Goal: Information Seeking & Learning: Learn about a topic

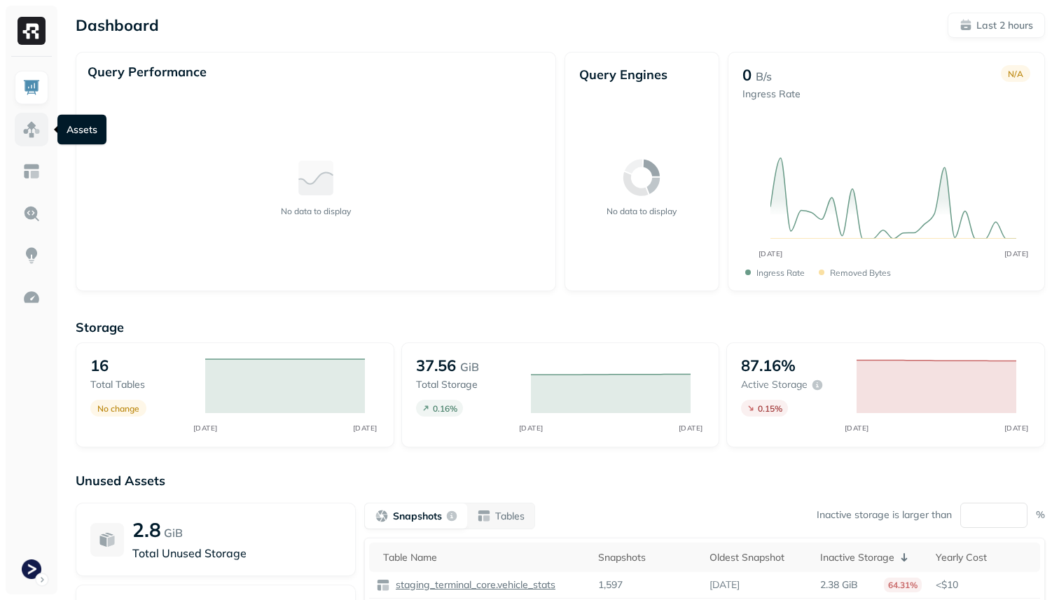
click at [30, 120] on link at bounding box center [32, 130] width 34 height 34
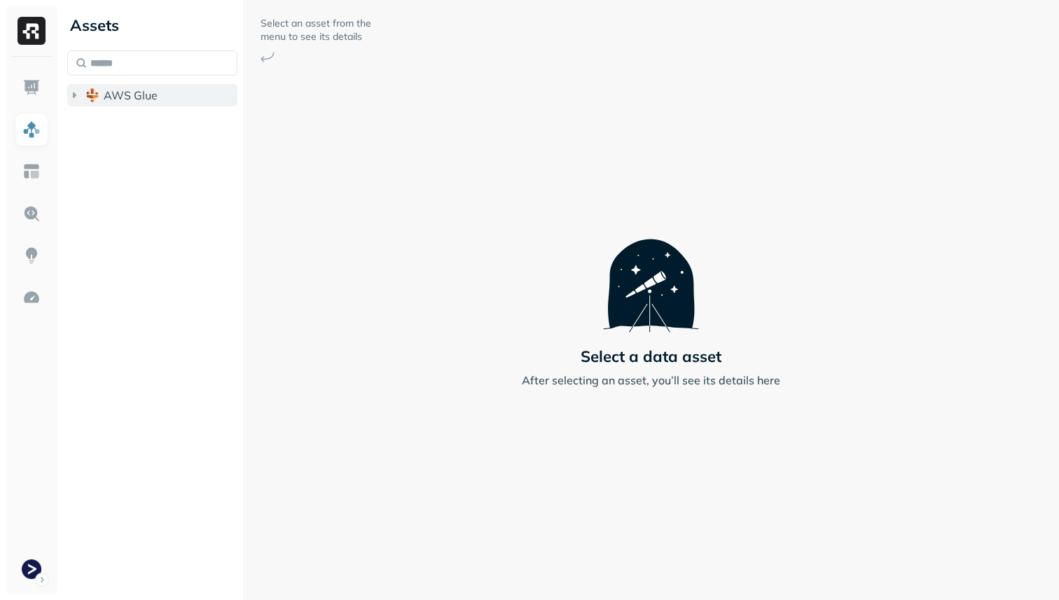
click at [127, 98] on span "AWS Glue" at bounding box center [131, 95] width 54 height 14
click at [136, 113] on button "staging_terminal_core" at bounding box center [159, 122] width 157 height 22
click at [141, 134] on div "staging_terminal_core Tables ( 14 )" at bounding box center [159, 137] width 157 height 53
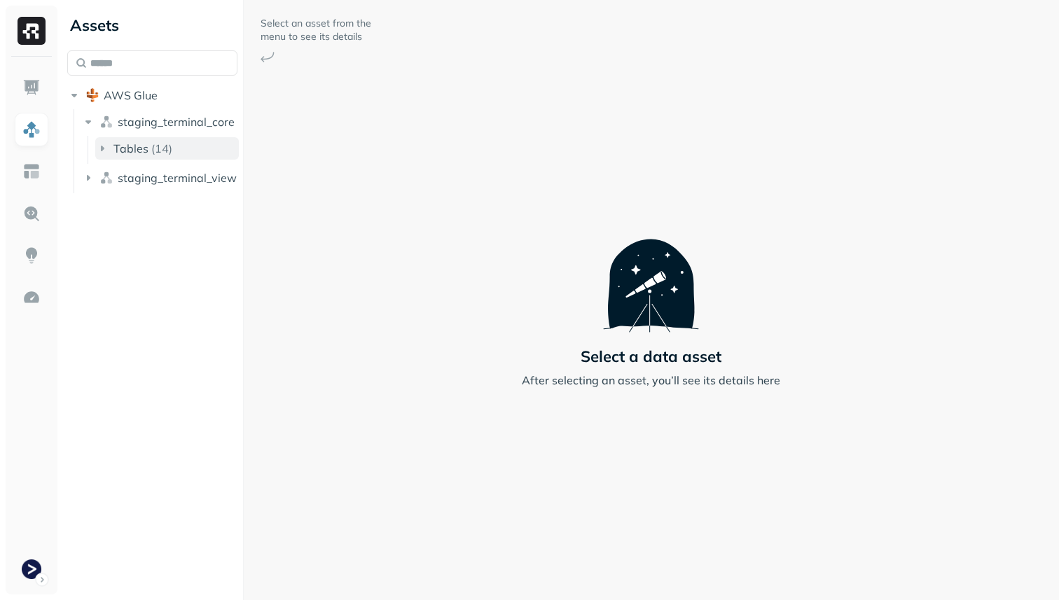
click at [141, 141] on button "Tables ( 14 )" at bounding box center [167, 148] width 144 height 22
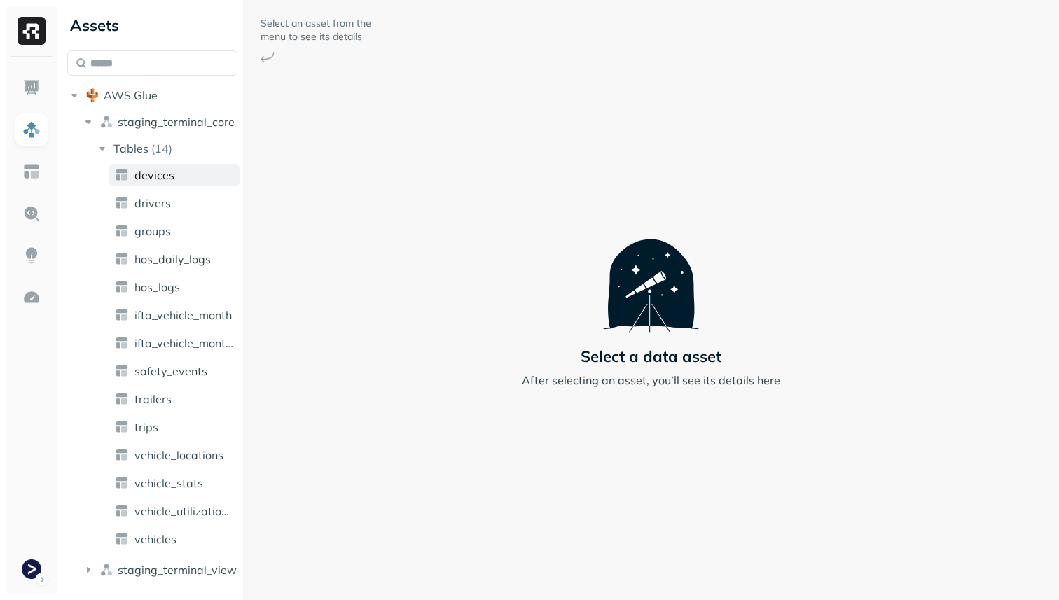
click at [145, 183] on link "devices" at bounding box center [174, 175] width 130 height 22
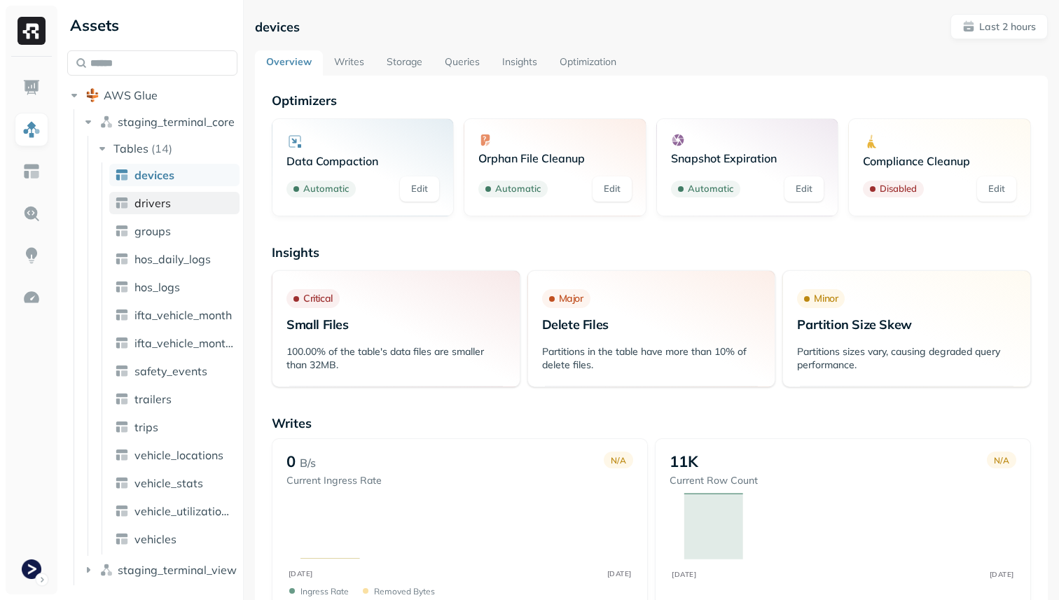
click at [148, 195] on link "drivers" at bounding box center [174, 203] width 130 height 22
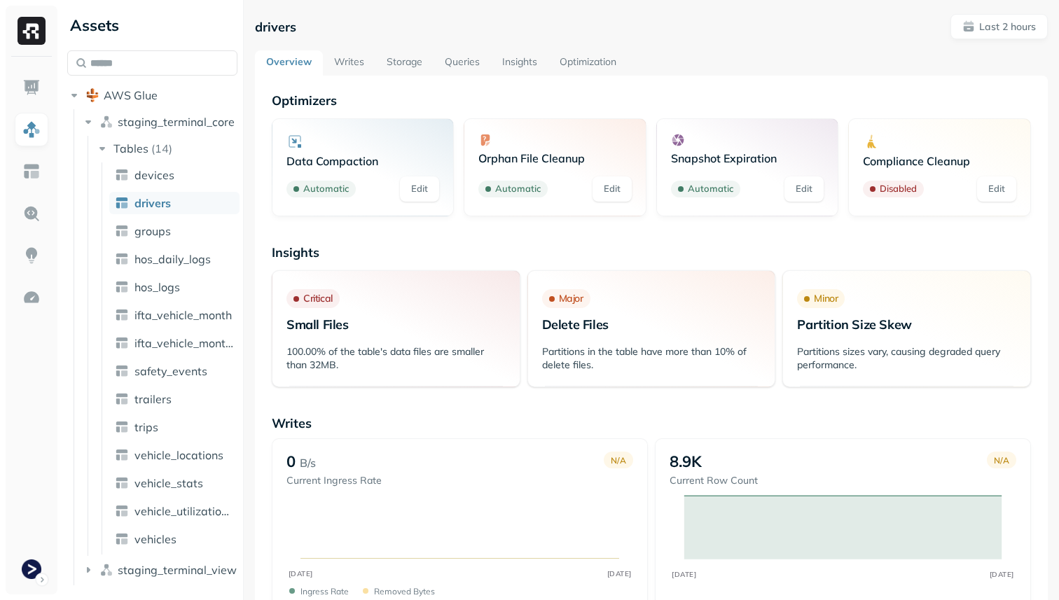
click at [466, 60] on link "Queries" at bounding box center [462, 62] width 57 height 25
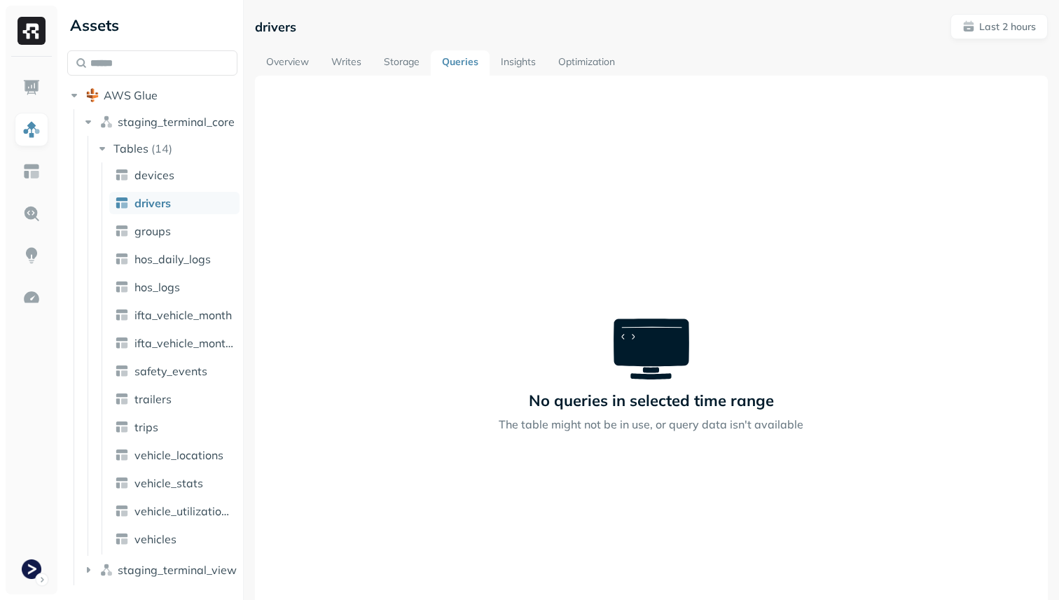
click at [412, 62] on link "Storage" at bounding box center [402, 62] width 58 height 25
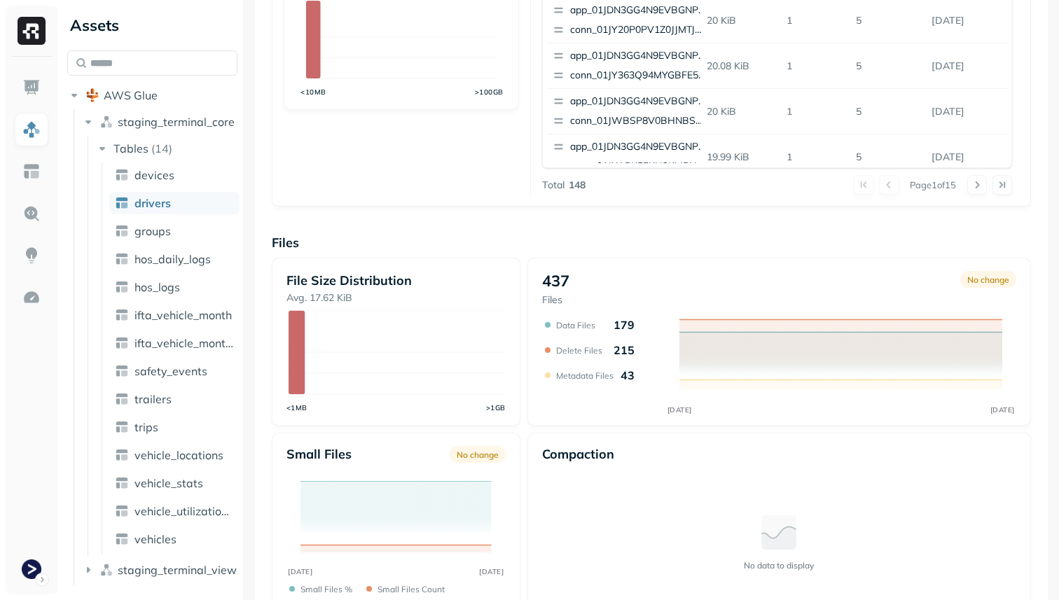
scroll to position [436, 0]
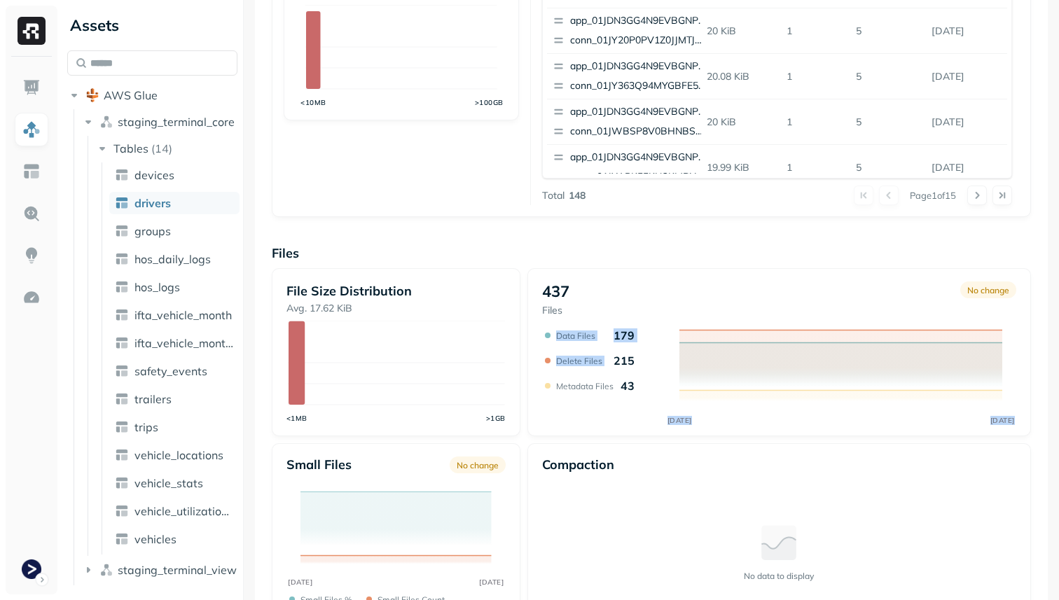
drag, startPoint x: 615, startPoint y: 359, endPoint x: 638, endPoint y: 359, distance: 23.1
click at [638, 359] on div "AUG [DATE] Data Files 179 Delete Files 215 Metadata Files 43" at bounding box center [779, 377] width 474 height 98
click at [638, 359] on icon "AUG [DATE]" at bounding box center [779, 377] width 474 height 98
drag, startPoint x: 638, startPoint y: 359, endPoint x: 620, endPoint y: 359, distance: 18.2
click at [620, 359] on div "AUG [DATE] Data Files 179 Delete Files 215 Metadata Files 43" at bounding box center [779, 377] width 474 height 98
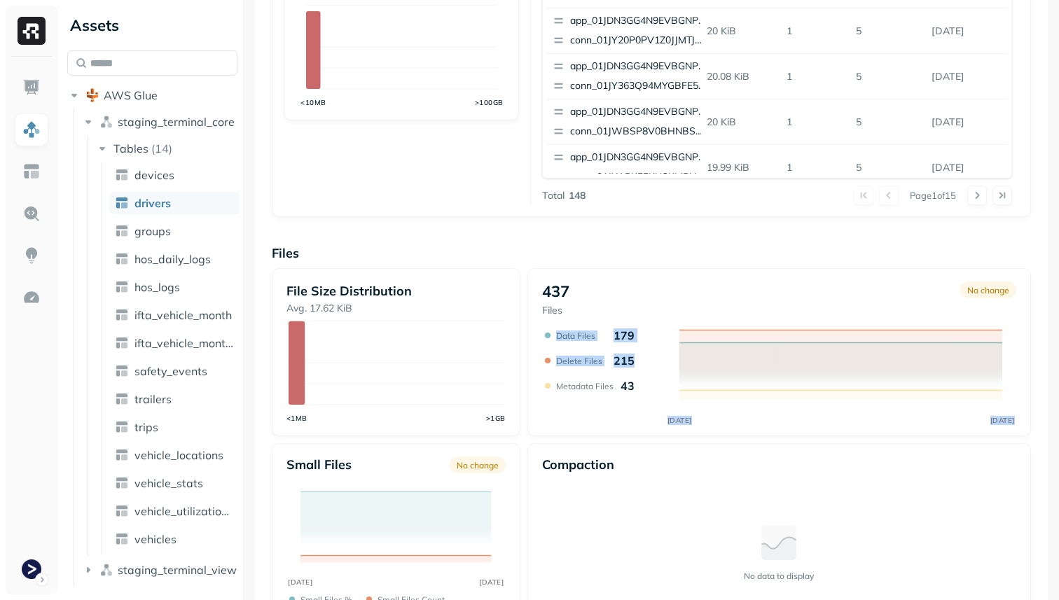
click at [620, 359] on p "215" at bounding box center [623, 361] width 21 height 14
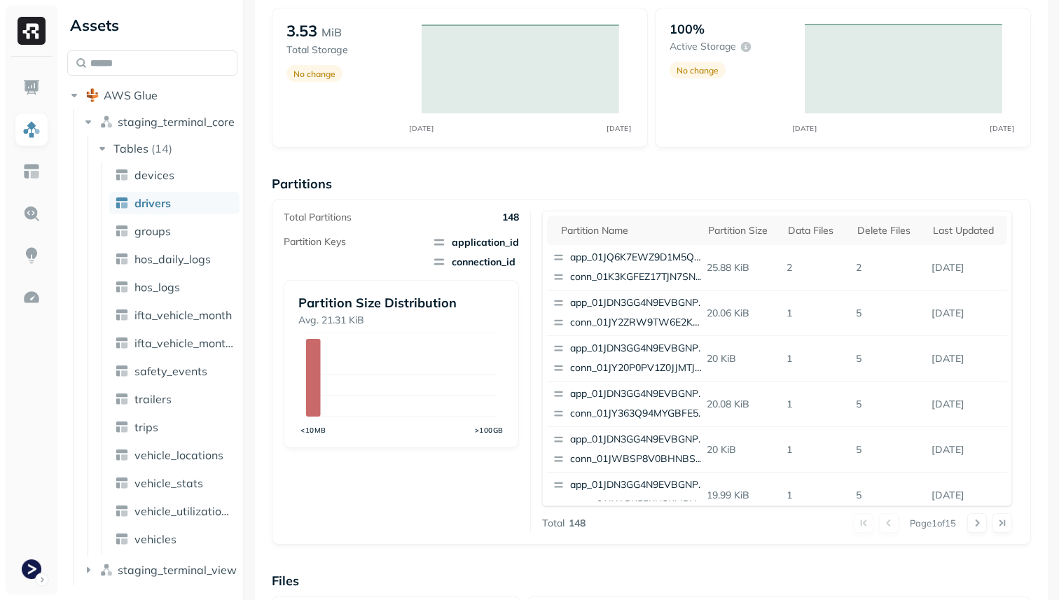
scroll to position [0, 0]
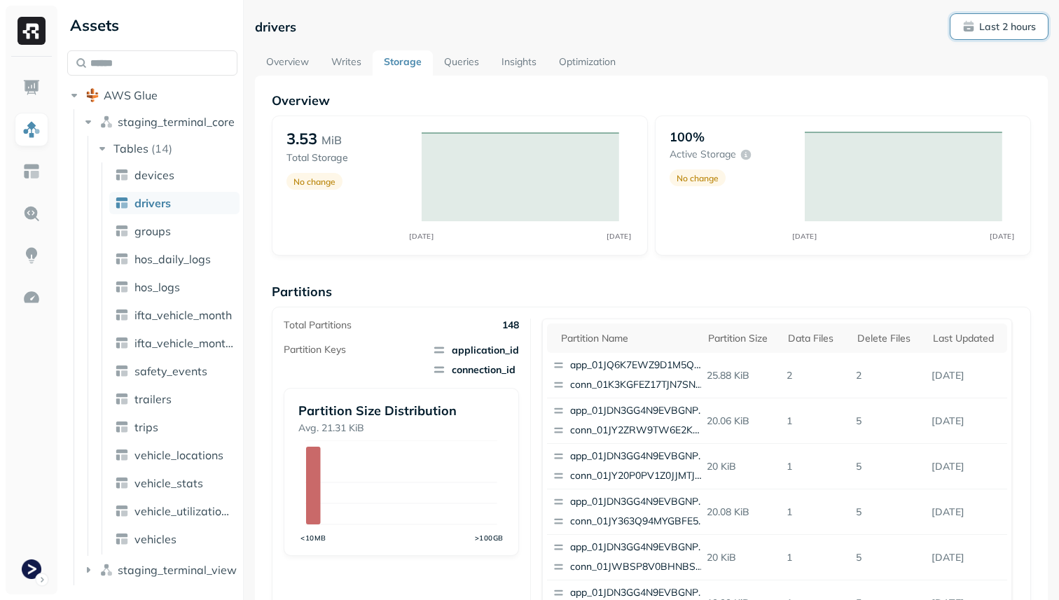
click at [968, 29] on span "Last 2 hours" at bounding box center [999, 26] width 74 height 13
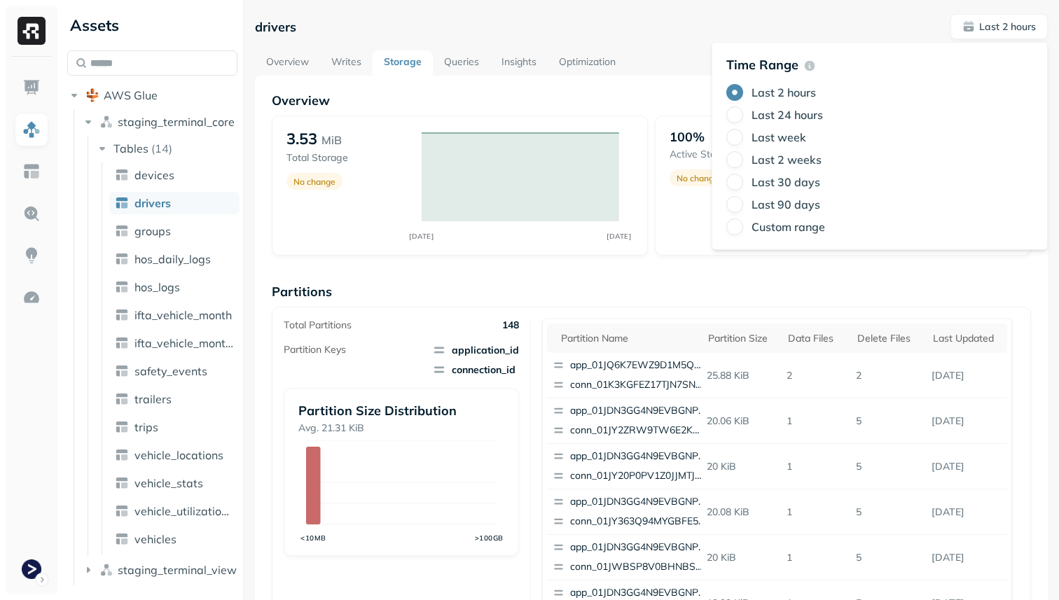
click at [796, 137] on label "Last week" at bounding box center [778, 137] width 55 height 14
click at [743, 137] on button "Last week" at bounding box center [734, 137] width 17 height 17
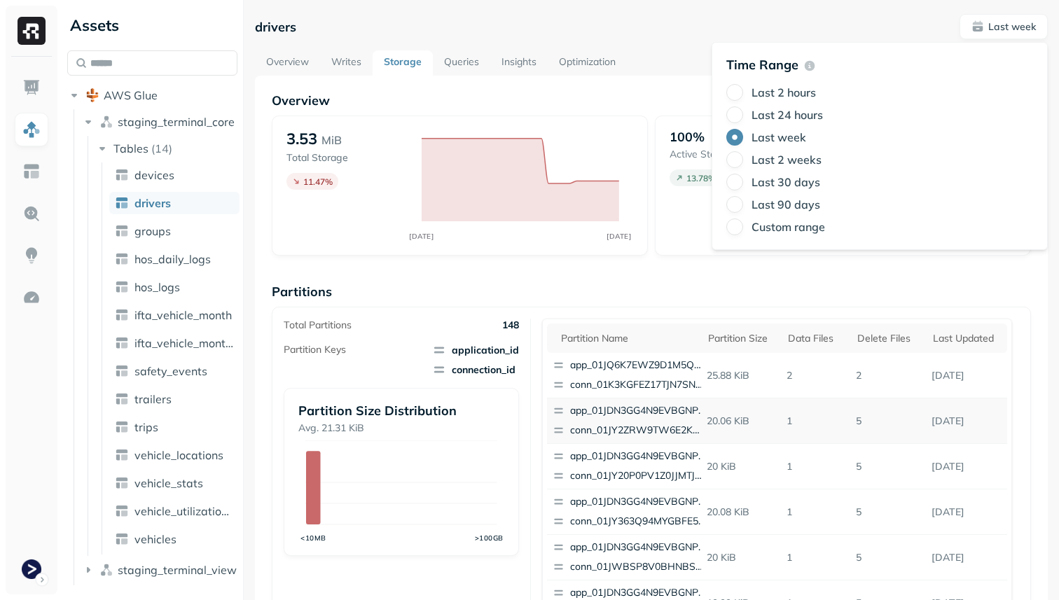
scroll to position [198, 0]
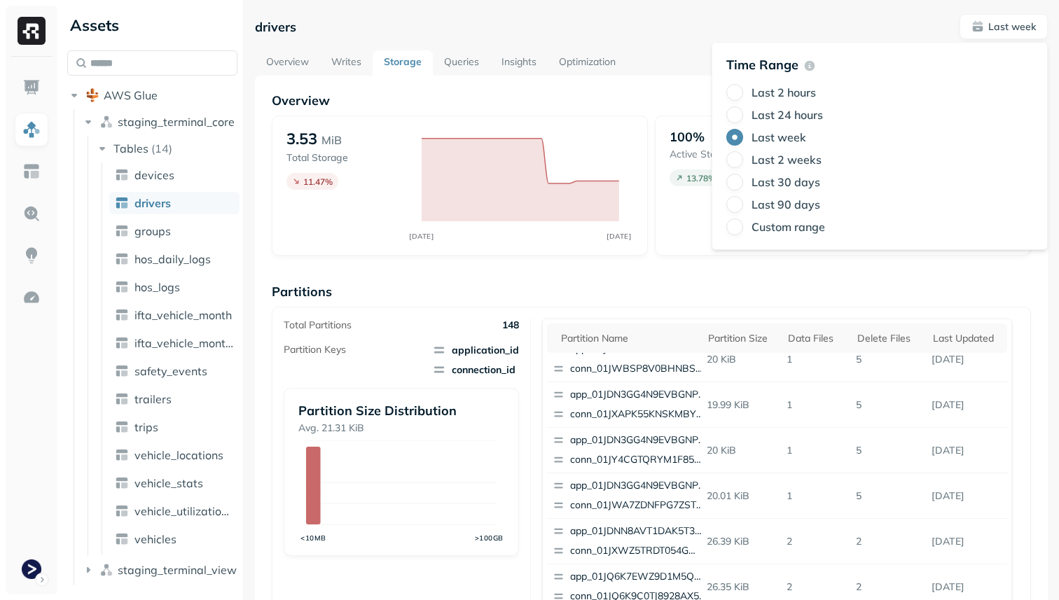
type button "3"
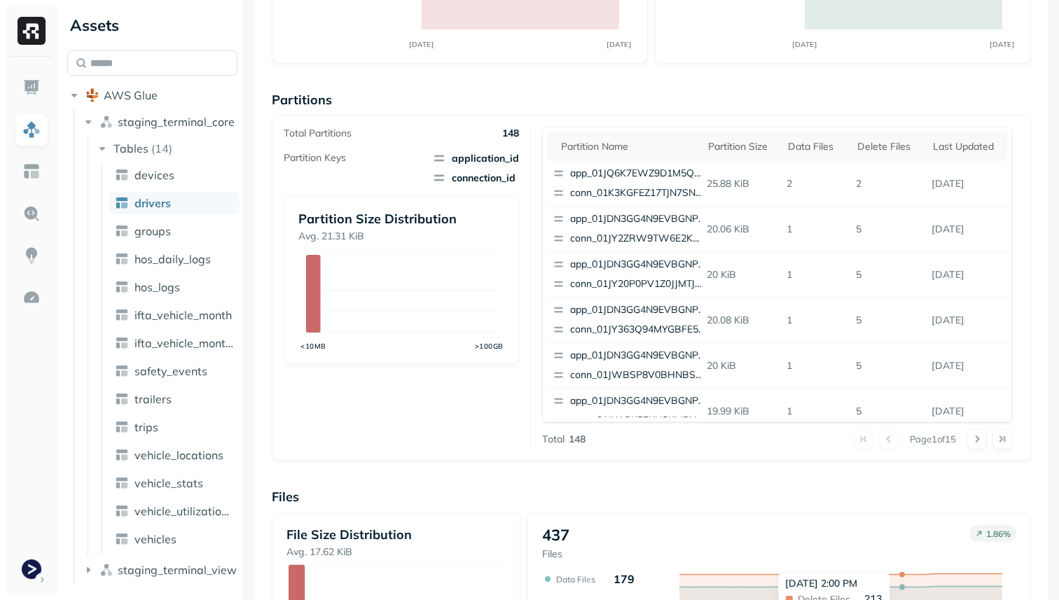
scroll to position [0, 0]
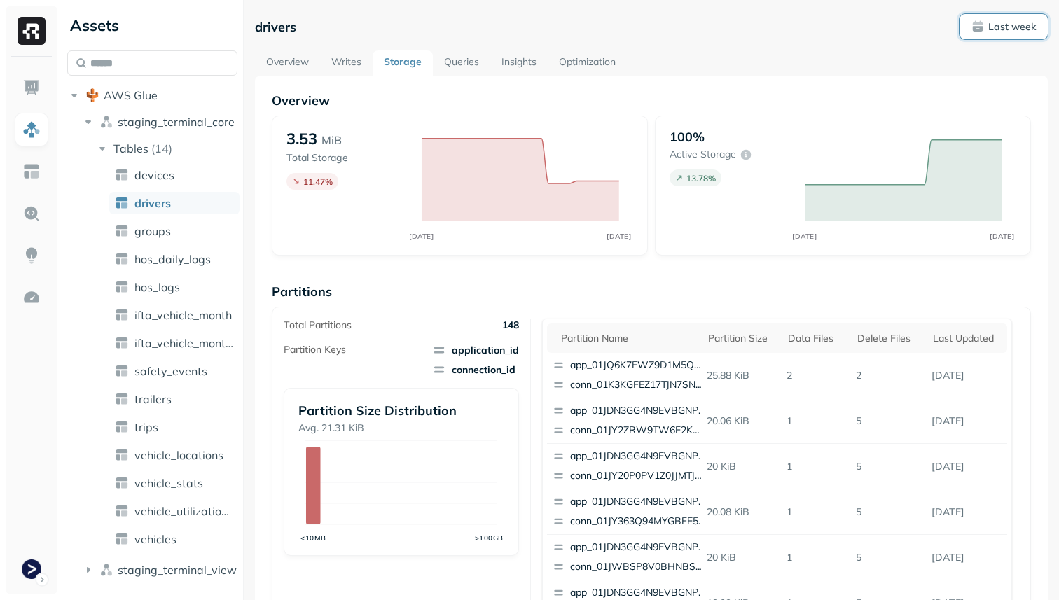
click at [998, 30] on p "Last week" at bounding box center [1012, 26] width 48 height 13
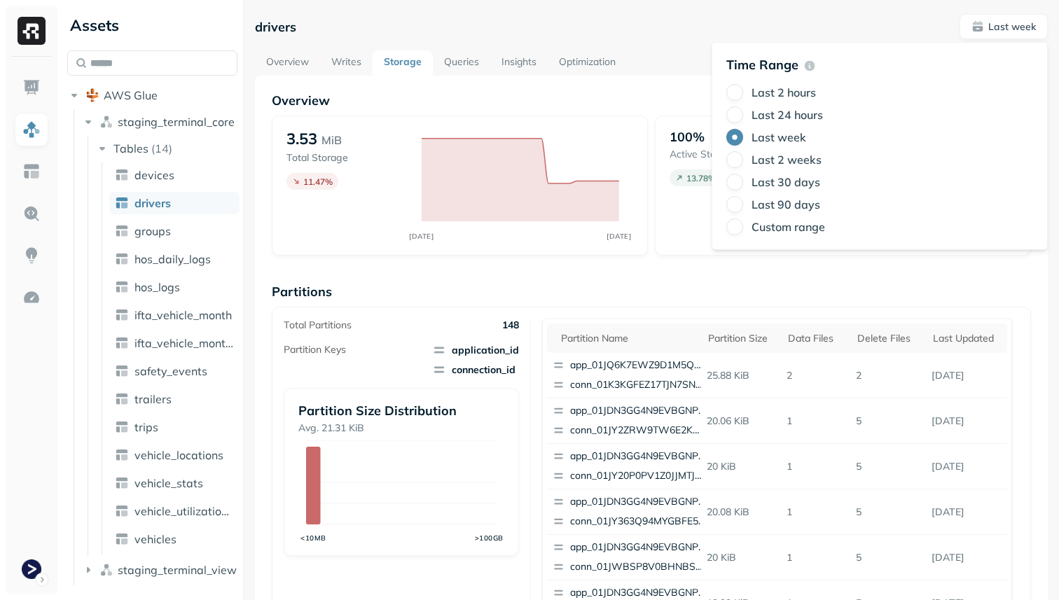
click at [801, 158] on label "Last 2 weeks" at bounding box center [786, 160] width 70 height 14
click at [743, 158] on button "Last 2 weeks" at bounding box center [734, 159] width 17 height 17
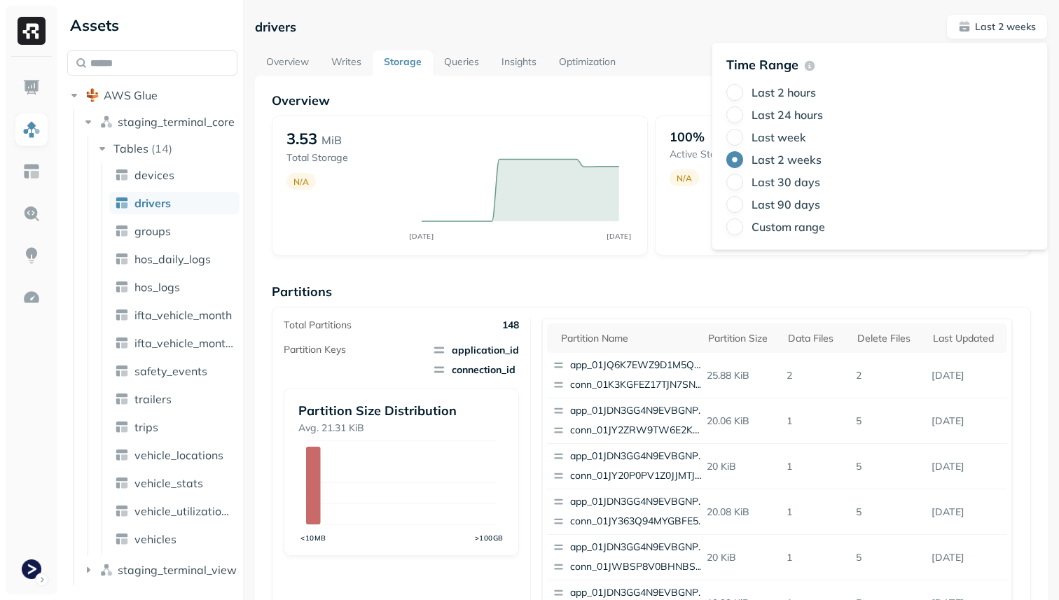
click at [746, 284] on p "Partitions" at bounding box center [651, 292] width 759 height 16
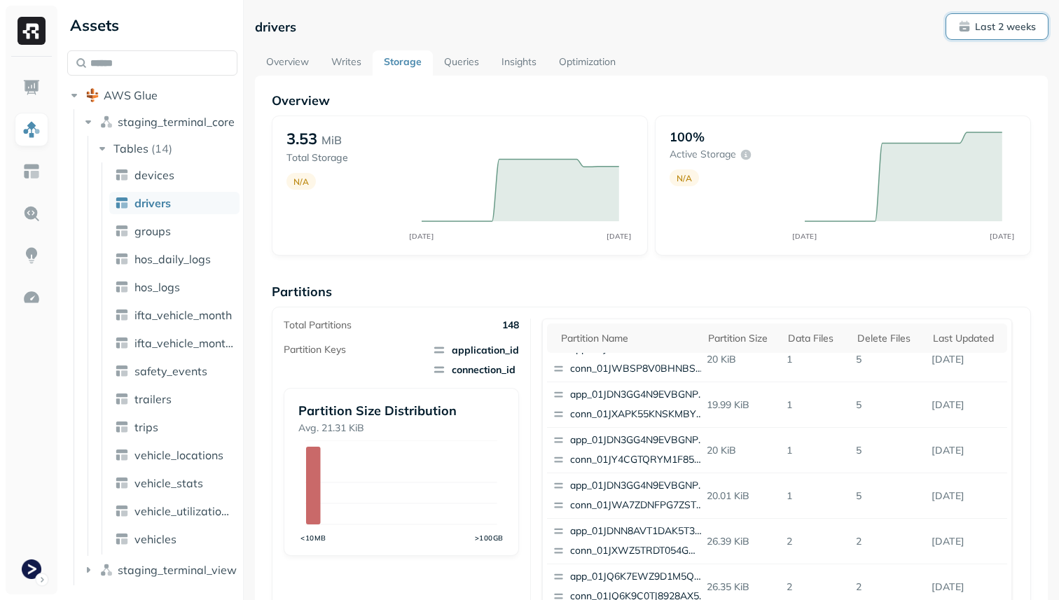
click at [1008, 21] on p "Last 2 weeks" at bounding box center [1005, 26] width 61 height 13
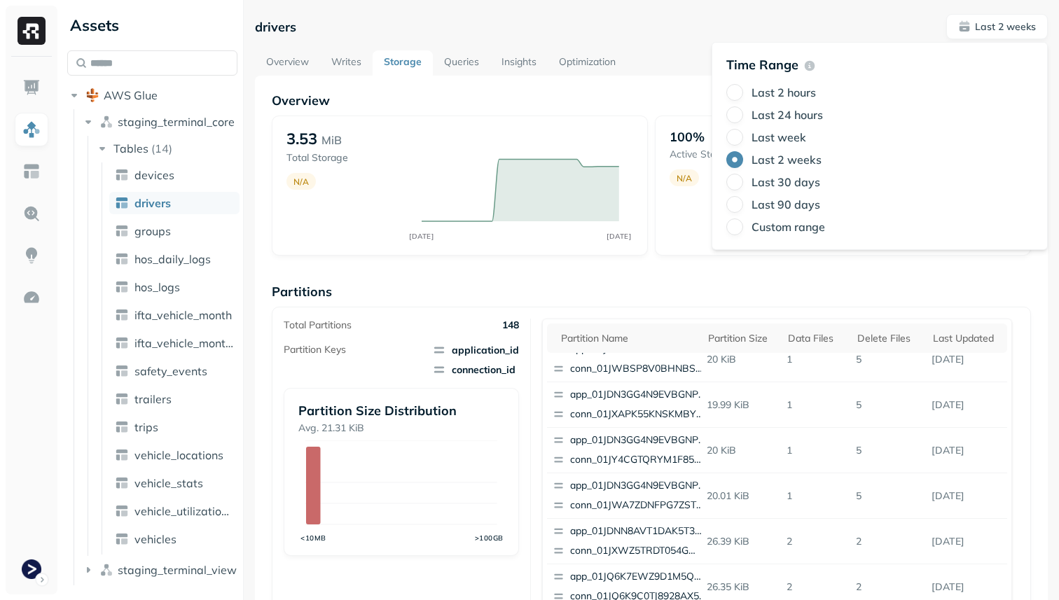
click at [796, 139] on label "Last week" at bounding box center [778, 137] width 55 height 14
click at [743, 139] on button "Last week" at bounding box center [734, 137] width 17 height 17
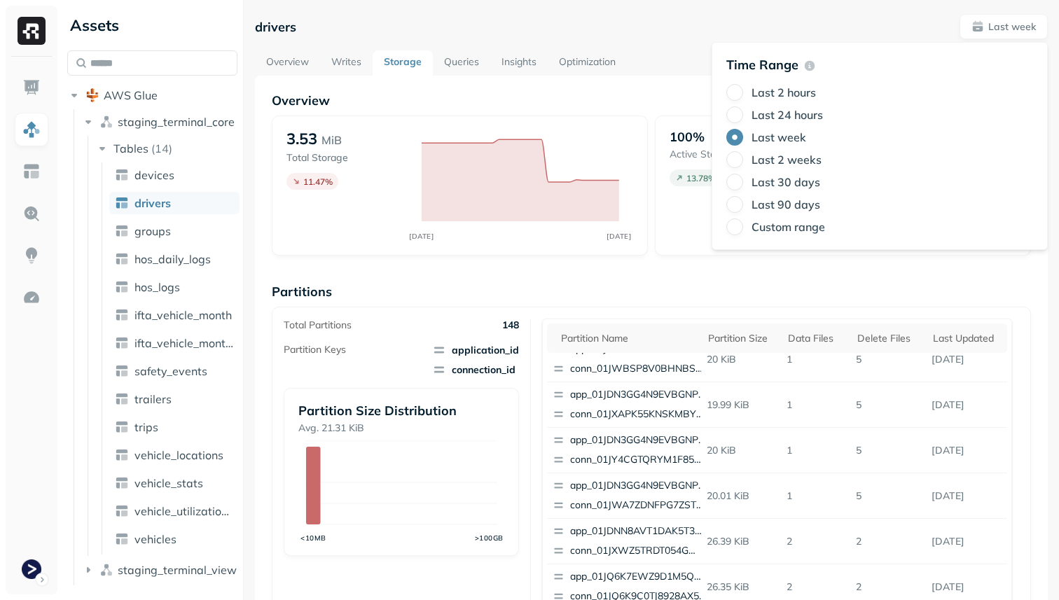
click at [712, 279] on div "Overview 3.53 MiB Total Storage 11.47 % AUG [DATE] 100% Active storage 13.78 % …" at bounding box center [651, 573] width 759 height 962
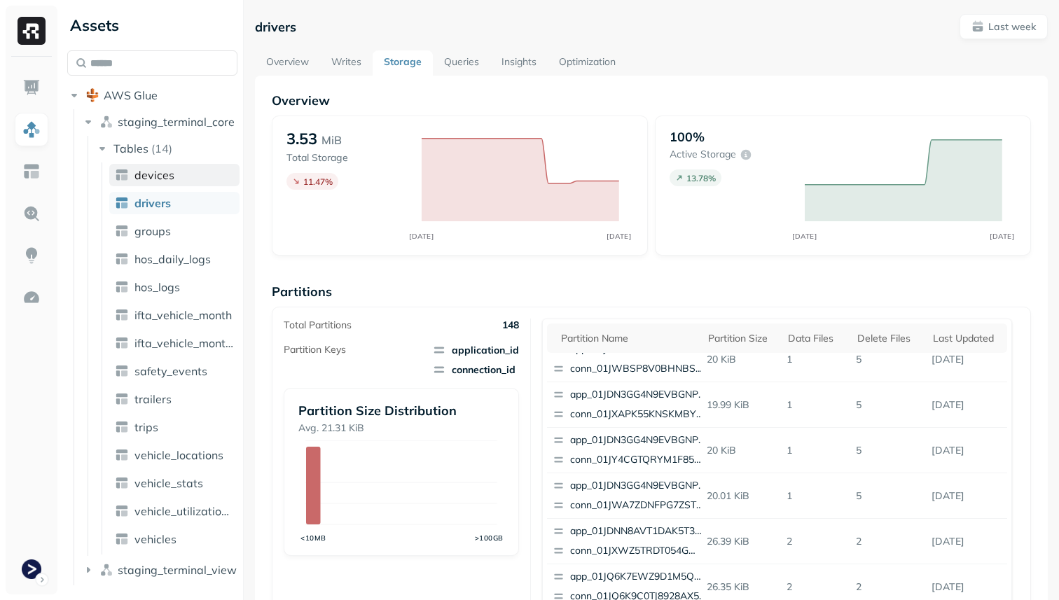
click at [216, 176] on link "devices" at bounding box center [174, 175] width 130 height 22
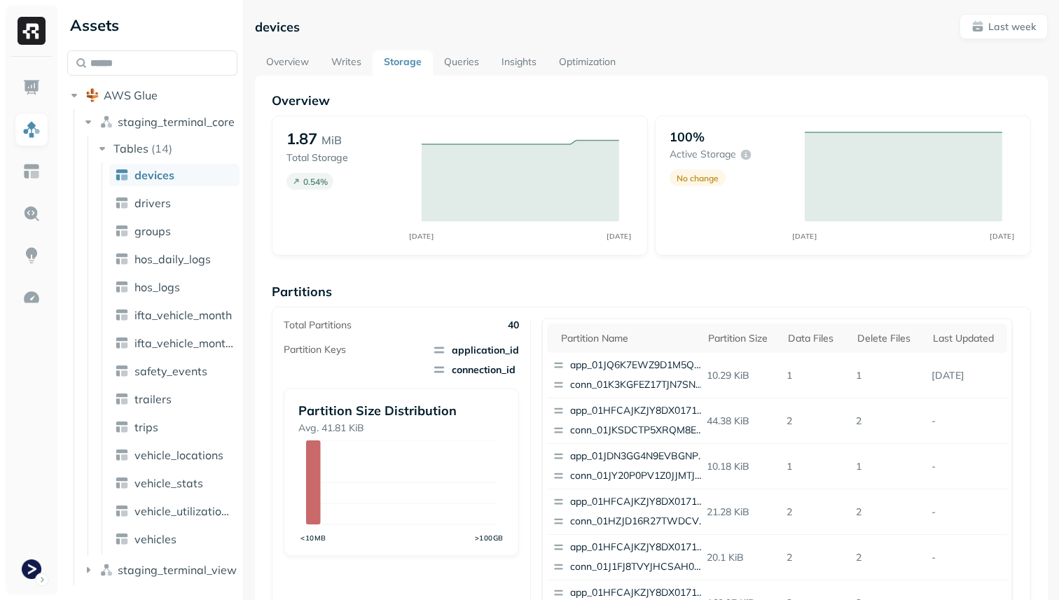
click at [576, 60] on link "Optimization" at bounding box center [587, 62] width 79 height 25
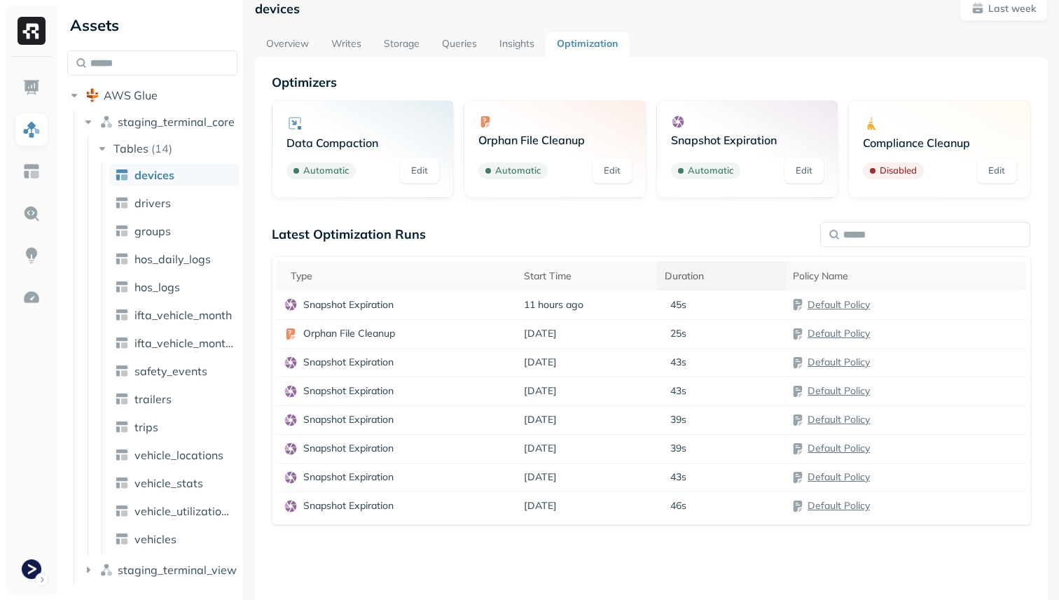
scroll to position [20, 0]
click at [195, 199] on link "drivers" at bounding box center [174, 203] width 130 height 22
click at [631, 337] on td "[DATE]" at bounding box center [587, 332] width 141 height 29
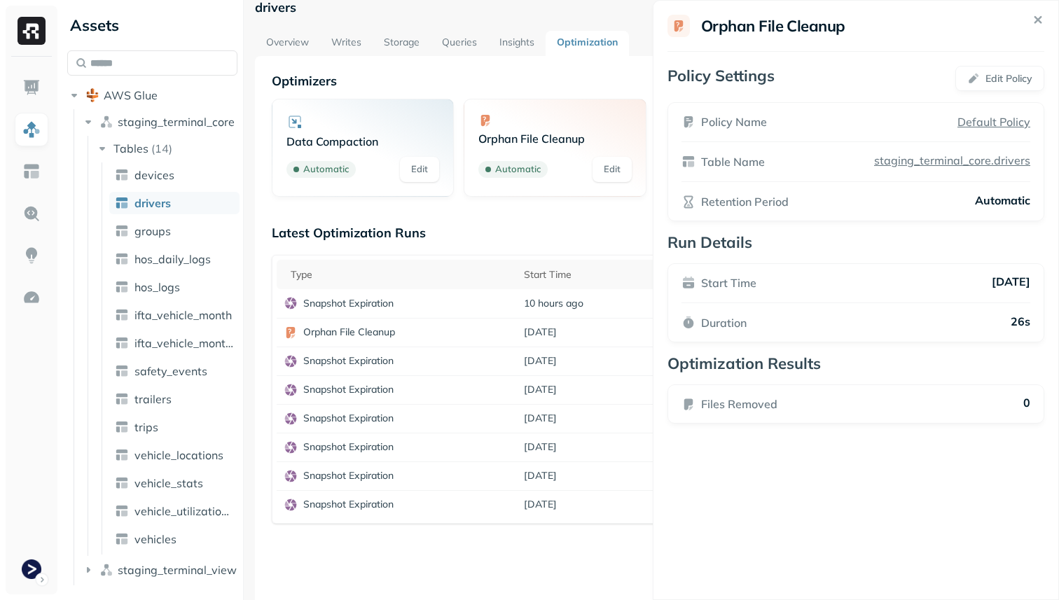
click at [592, 356] on html "Assets AWS Glue staging_terminal_core Tables ( 14 ) devices drivers groups hos_…" at bounding box center [529, 300] width 1059 height 600
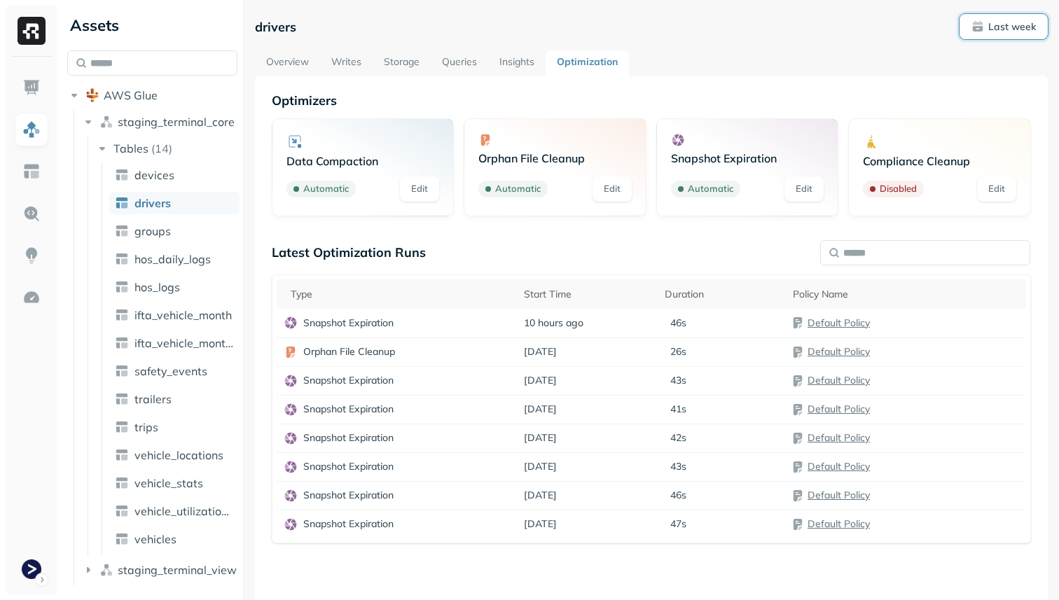
click at [973, 25] on span "Last week" at bounding box center [1003, 26] width 64 height 13
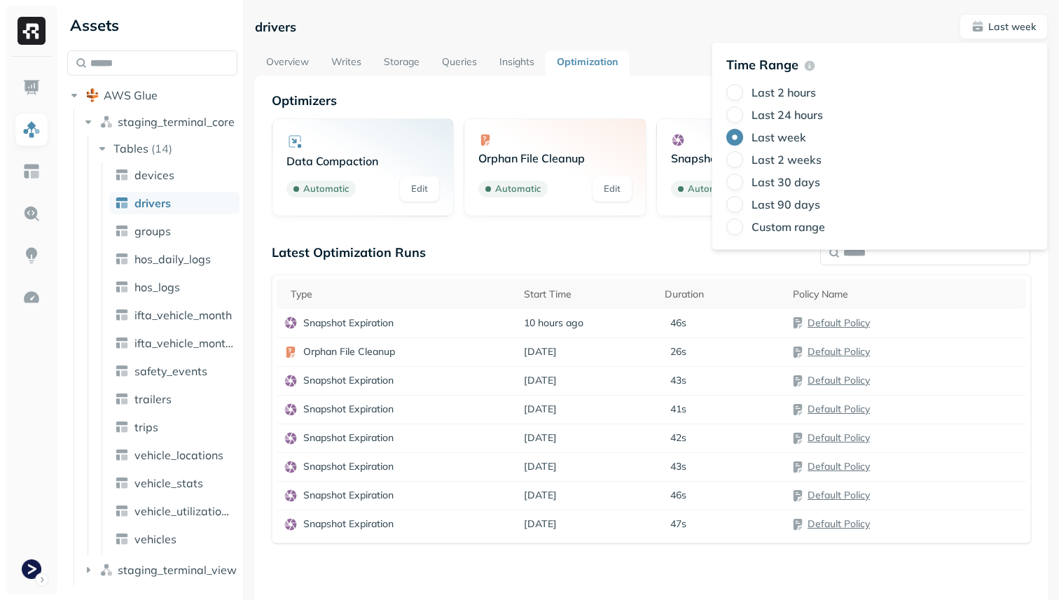
click at [740, 57] on p "Time Range" at bounding box center [762, 65] width 72 height 16
click at [576, 528] on td "[DATE]" at bounding box center [587, 524] width 141 height 29
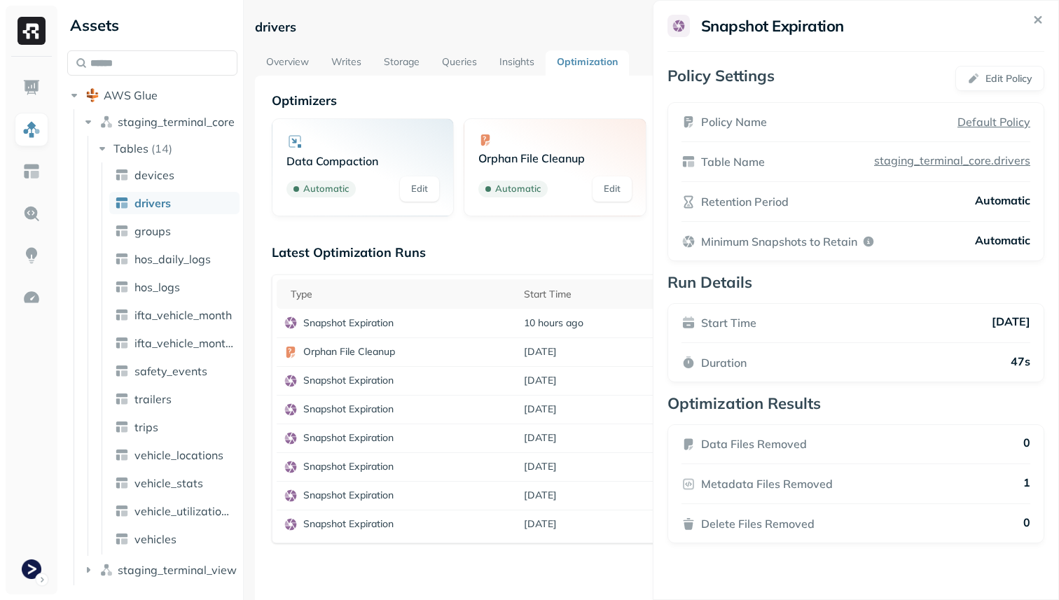
click at [631, 566] on html "Assets AWS Glue staging_terminal_core Tables ( 14 ) devices drivers groups hos_…" at bounding box center [529, 300] width 1059 height 600
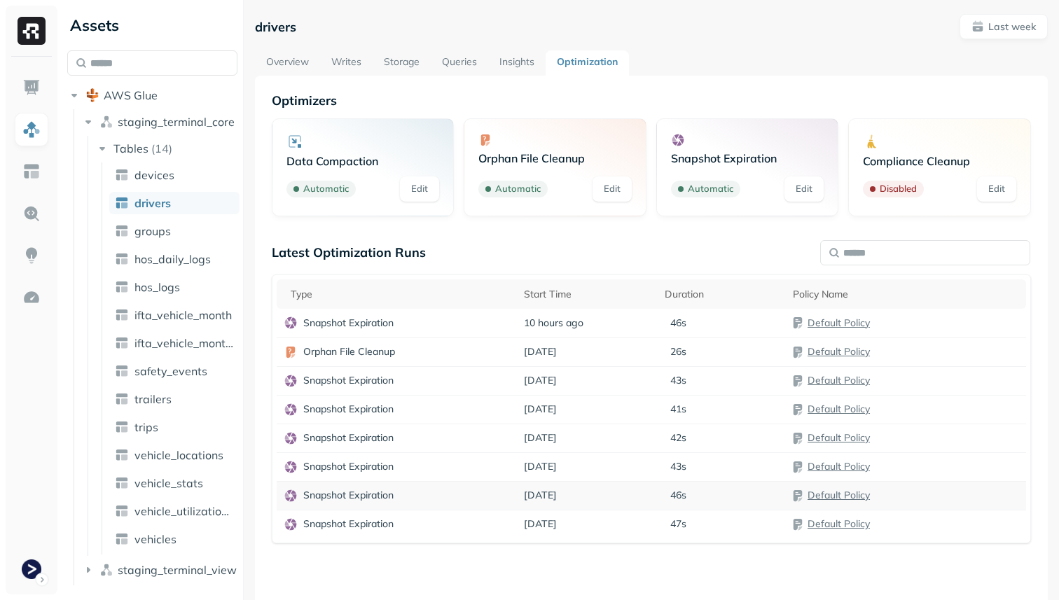
click at [627, 497] on td "[DATE]" at bounding box center [587, 495] width 141 height 29
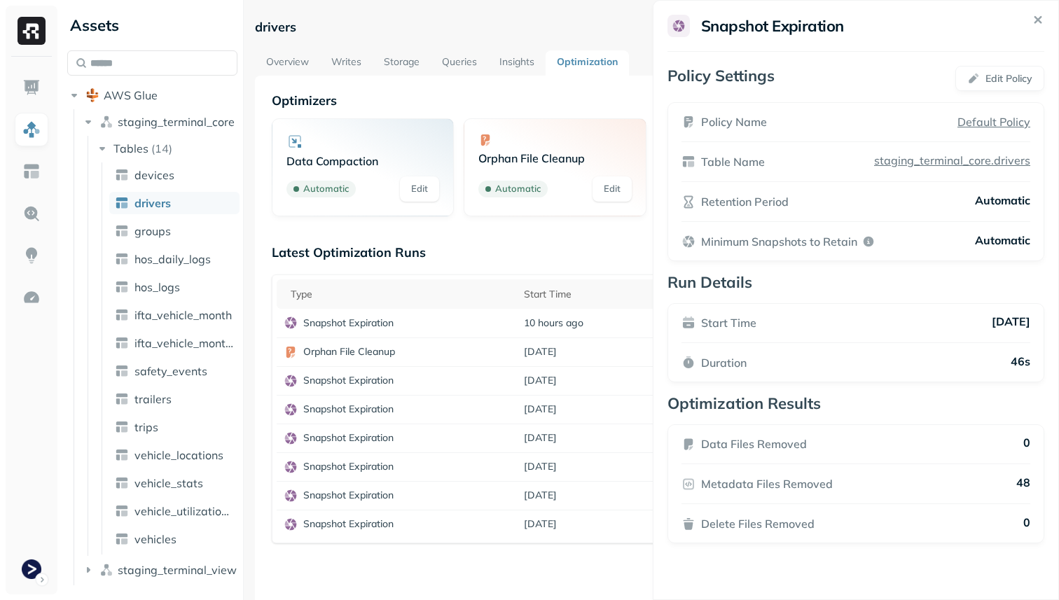
click at [593, 569] on html "Assets AWS Glue staging_terminal_core Tables ( 14 ) devices drivers groups hos_…" at bounding box center [529, 300] width 1059 height 600
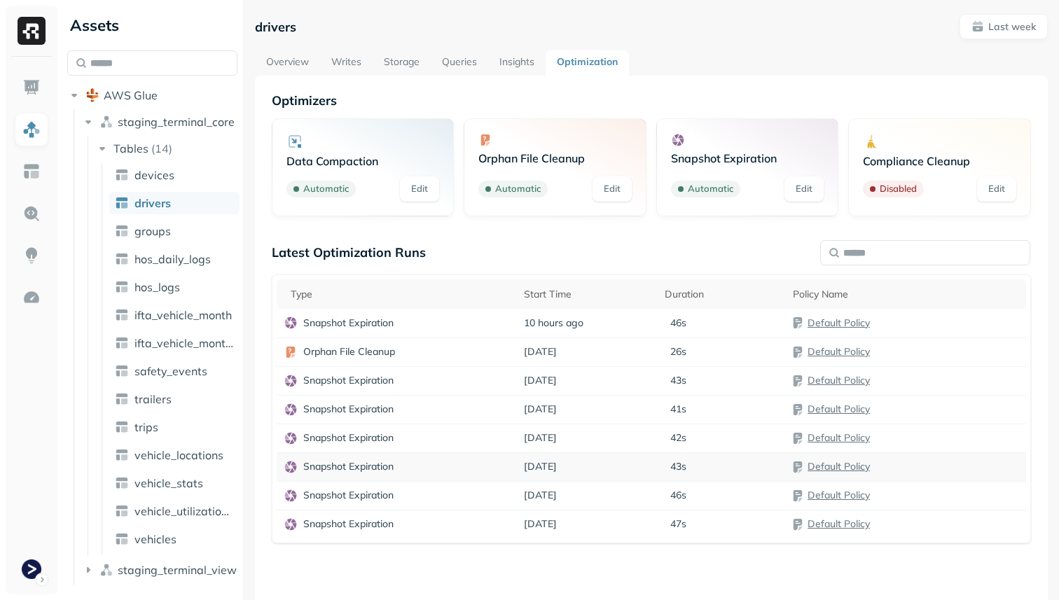
click at [590, 473] on td "[DATE]" at bounding box center [587, 466] width 141 height 29
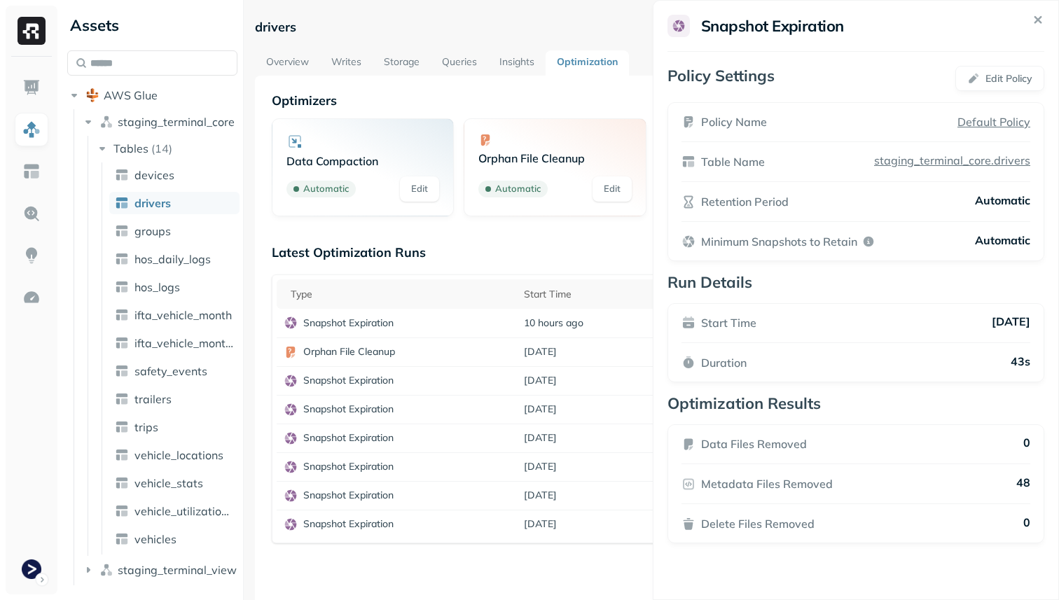
click at [531, 583] on html "Assets AWS Glue staging_terminal_core Tables ( 14 ) devices drivers groups hos_…" at bounding box center [529, 300] width 1059 height 600
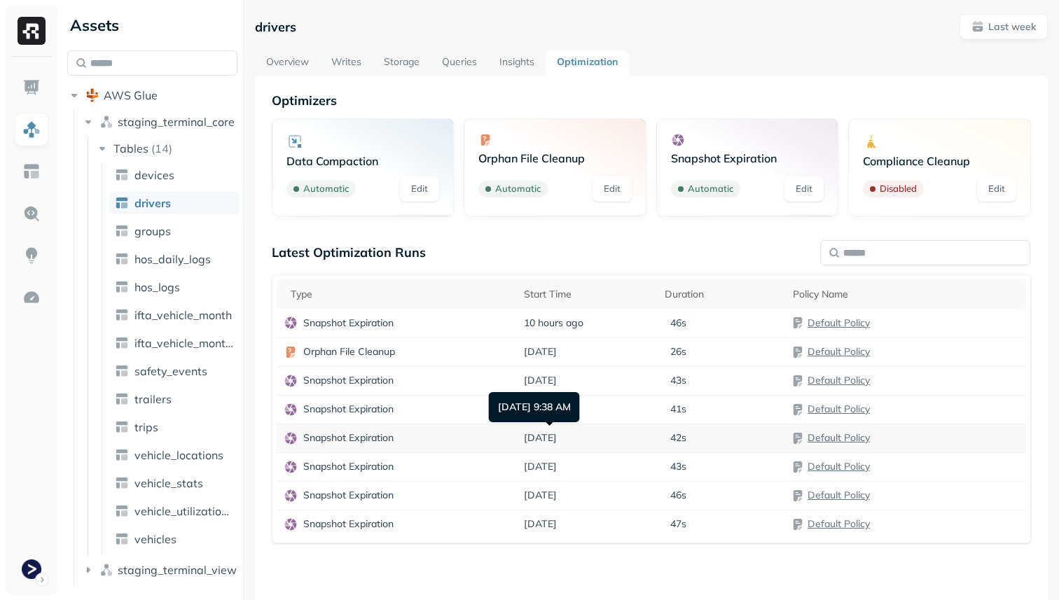
click at [553, 434] on span "[DATE]" at bounding box center [540, 437] width 33 height 13
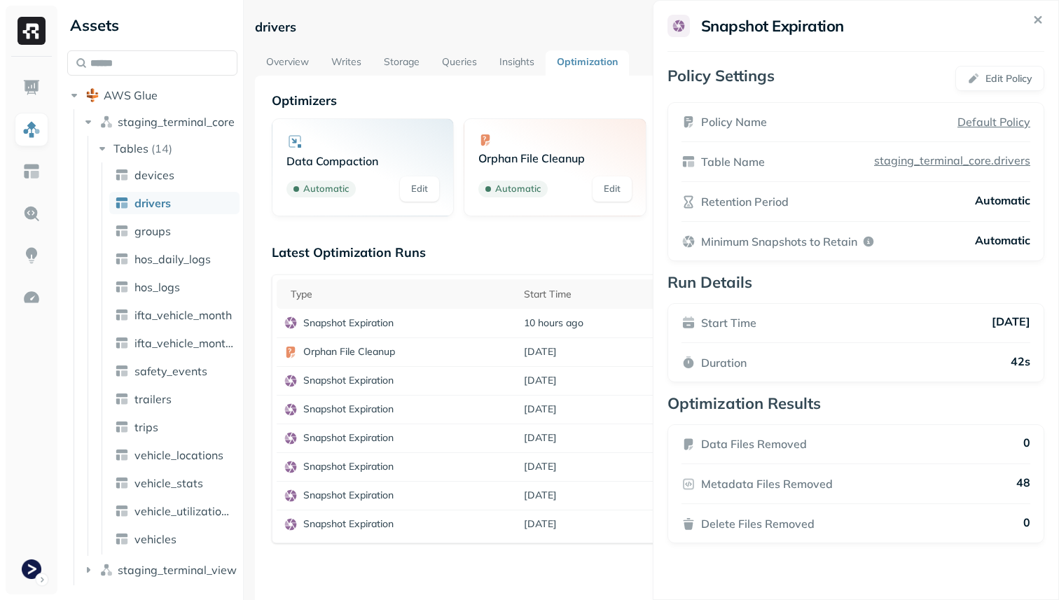
click at [571, 549] on html "Assets AWS Glue staging_terminal_core Tables ( 14 ) devices drivers groups hos_…" at bounding box center [529, 300] width 1059 height 600
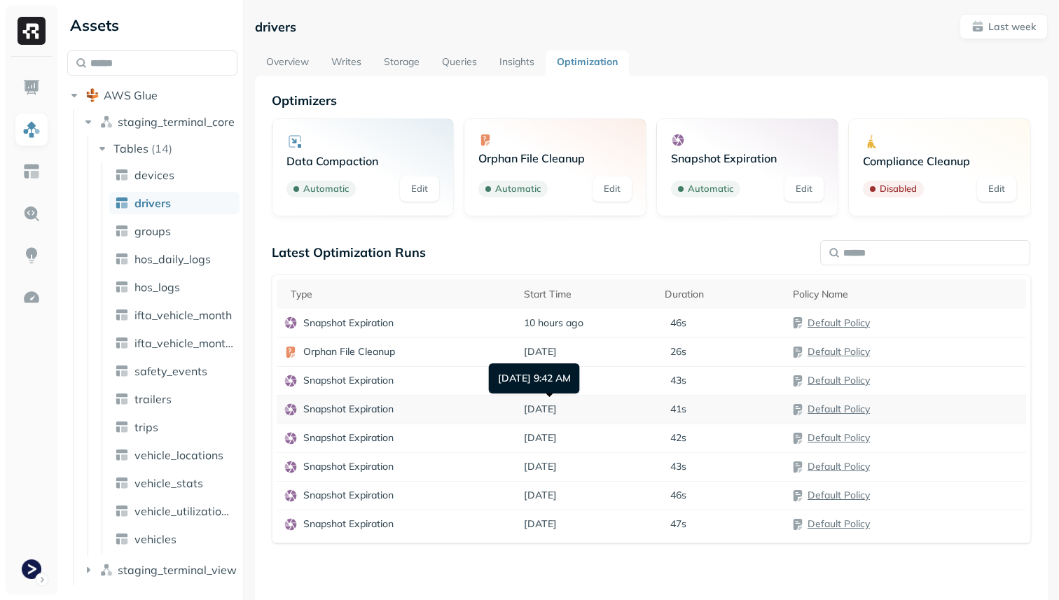
click at [574, 395] on td "[DATE]" at bounding box center [587, 409] width 141 height 29
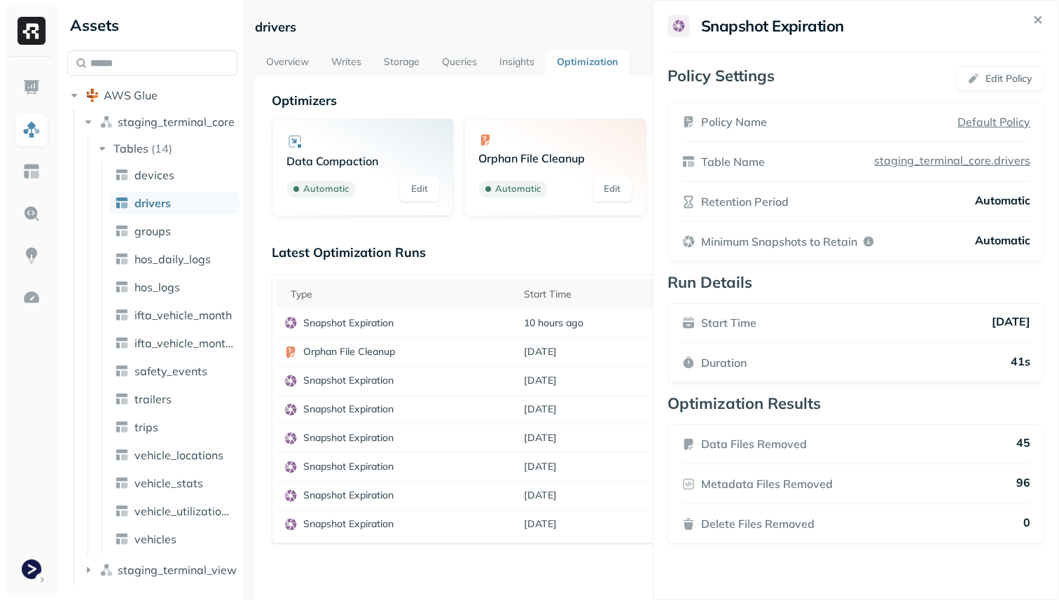
click at [589, 534] on html "Assets AWS Glue staging_terminal_core Tables ( 14 ) devices drivers groups hos_…" at bounding box center [529, 300] width 1059 height 600
click at [588, 379] on td "[DATE]" at bounding box center [587, 380] width 141 height 29
click at [553, 538] on html "Assets AWS Glue staging_terminal_core Tables ( 14 ) devices drivers groups hos_…" at bounding box center [529, 300] width 1059 height 600
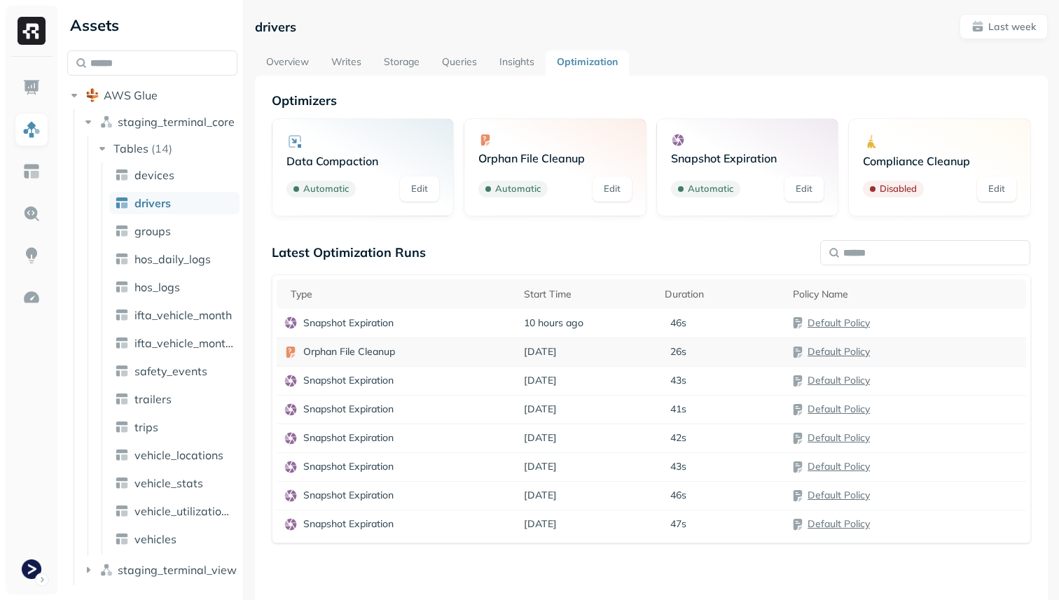
click at [441, 348] on div "Orphan File Cleanup" at bounding box center [397, 352] width 226 height 14
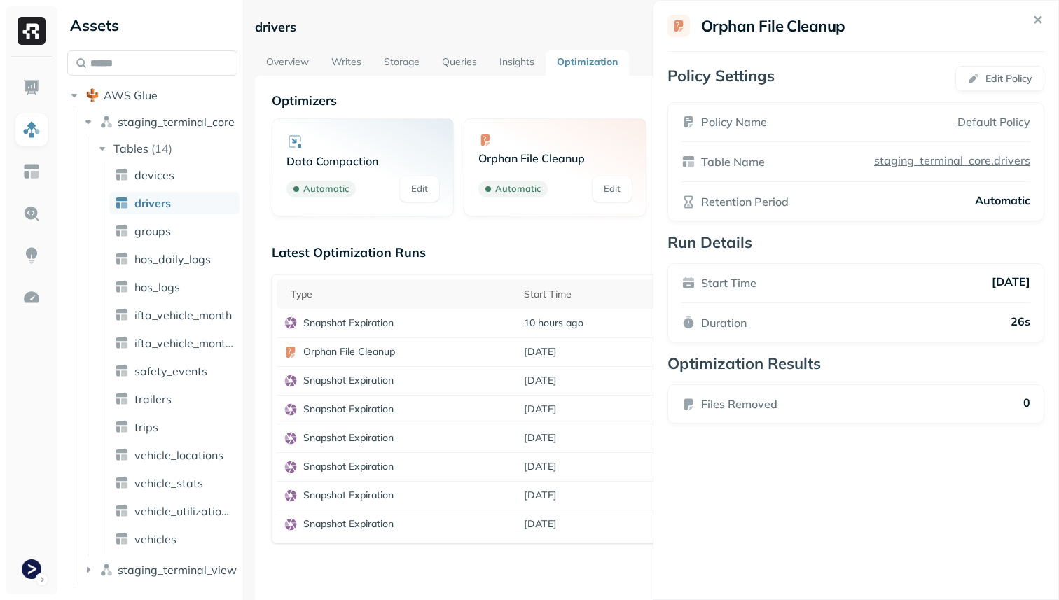
click at [482, 548] on html "Assets AWS Glue staging_terminal_core Tables ( 14 ) devices drivers groups hos_…" at bounding box center [529, 300] width 1059 height 600
click at [450, 319] on div "Snapshot Expiration" at bounding box center [397, 323] width 226 height 14
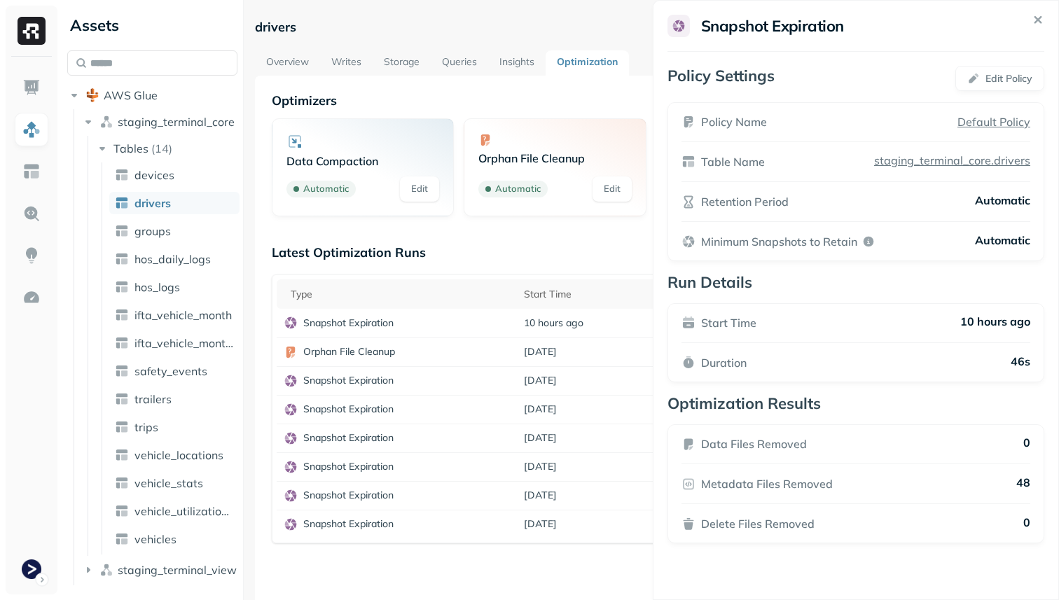
click at [571, 247] on html "Assets AWS Glue staging_terminal_core Tables ( 14 ) devices drivers groups hos_…" at bounding box center [529, 300] width 1059 height 600
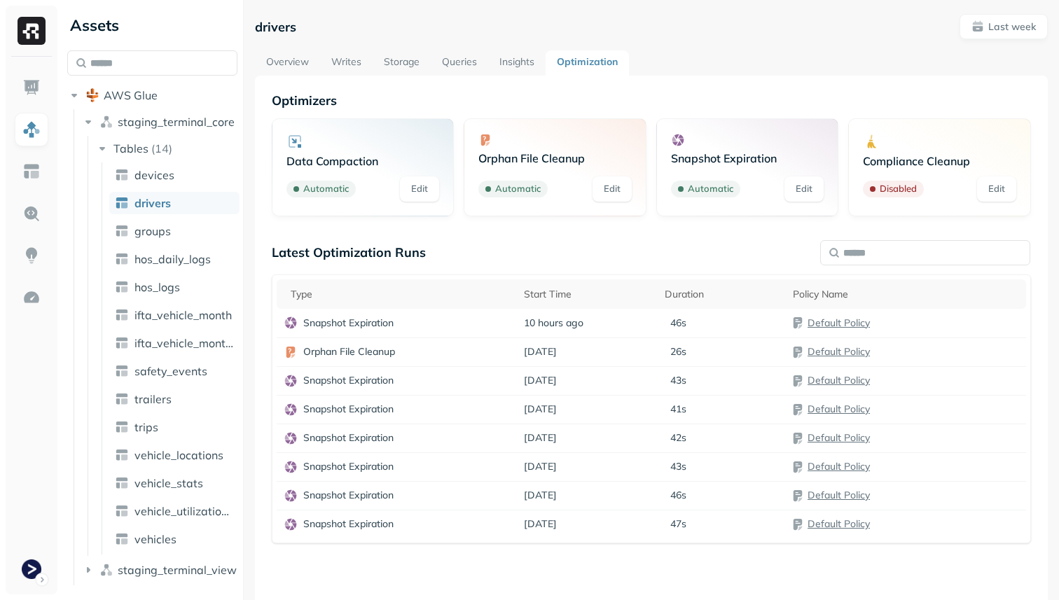
click at [286, 65] on link "Overview" at bounding box center [287, 62] width 65 height 25
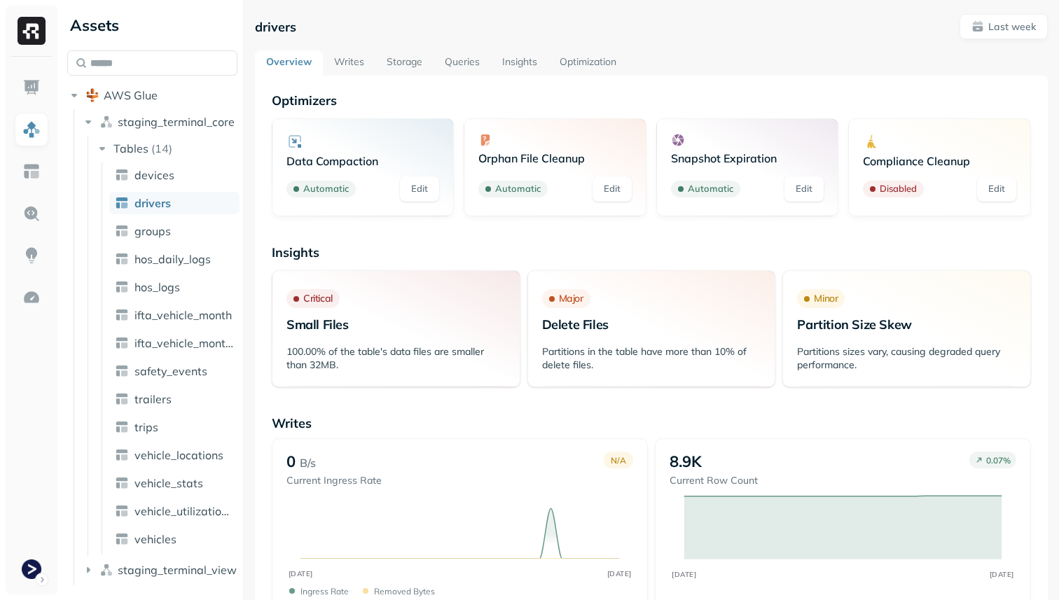
click at [359, 56] on link "Writes" at bounding box center [349, 62] width 53 height 25
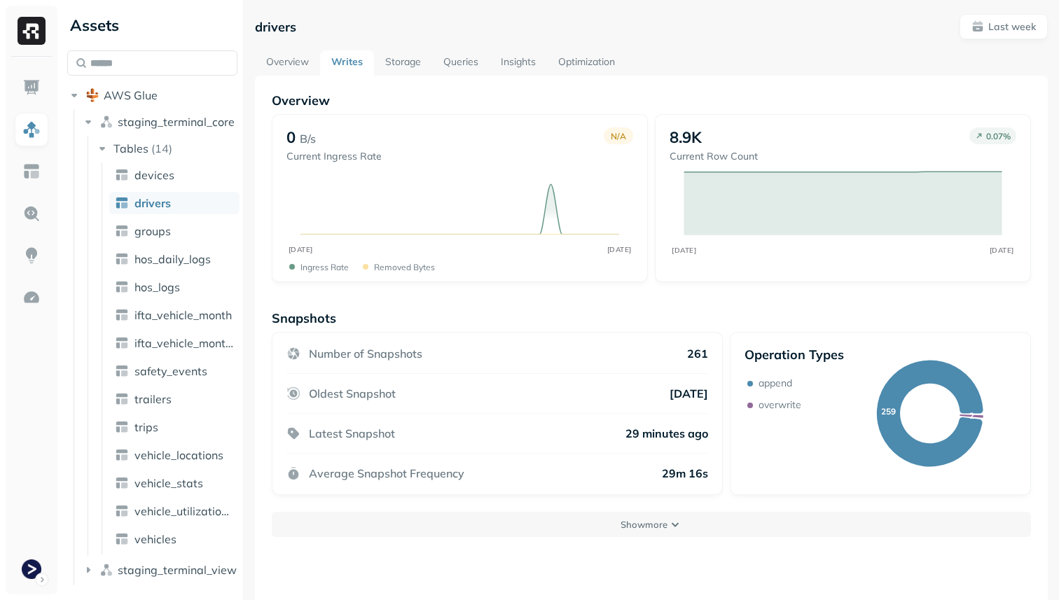
click at [522, 60] on link "Insights" at bounding box center [518, 62] width 57 height 25
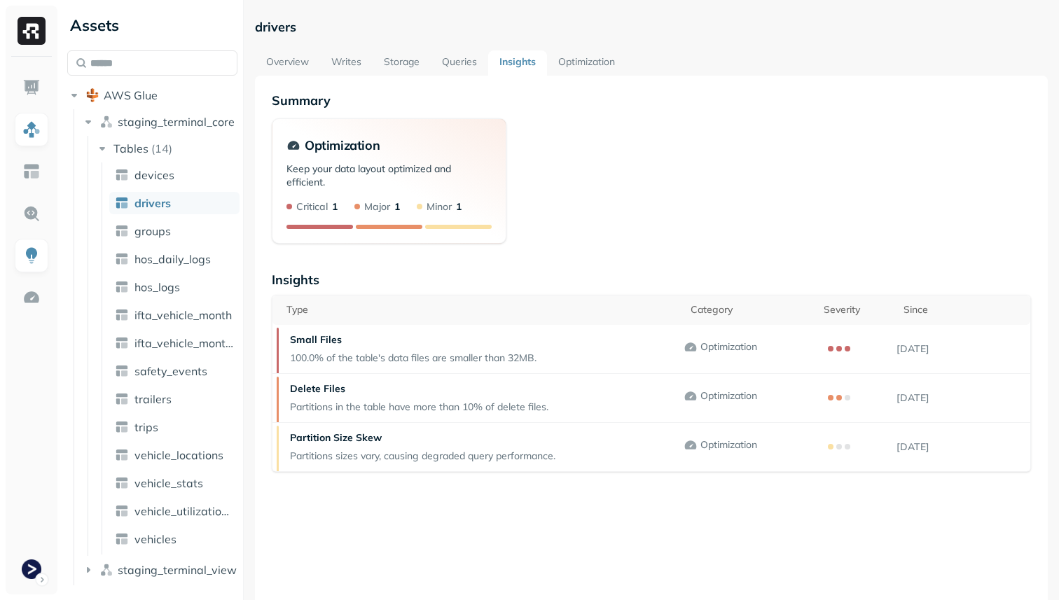
click at [591, 69] on link "Optimization" at bounding box center [586, 62] width 79 height 25
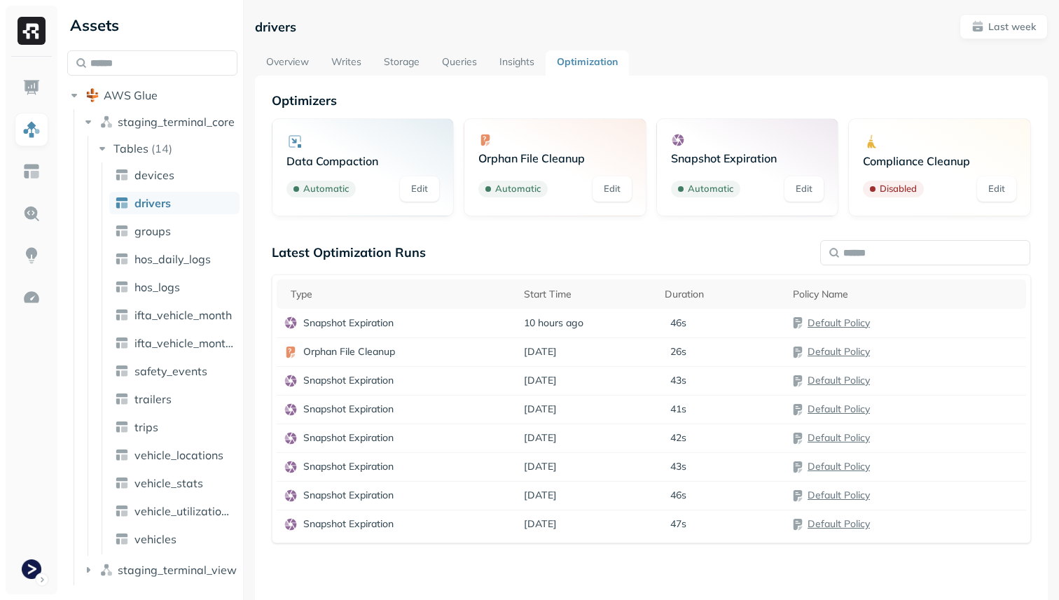
click at [457, 72] on link "Queries" at bounding box center [459, 62] width 57 height 25
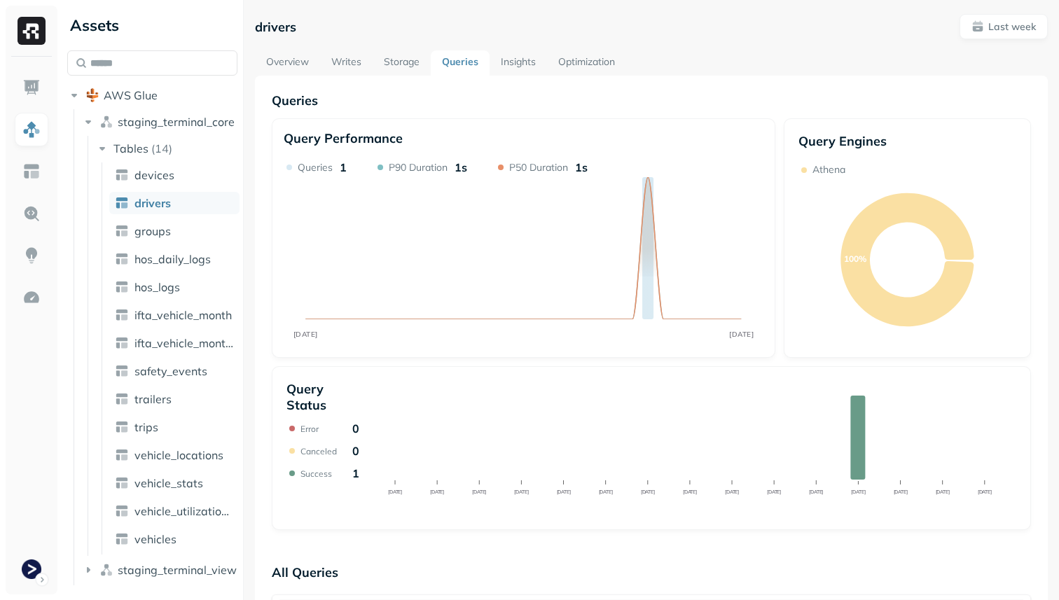
click at [418, 60] on link "Storage" at bounding box center [402, 62] width 58 height 25
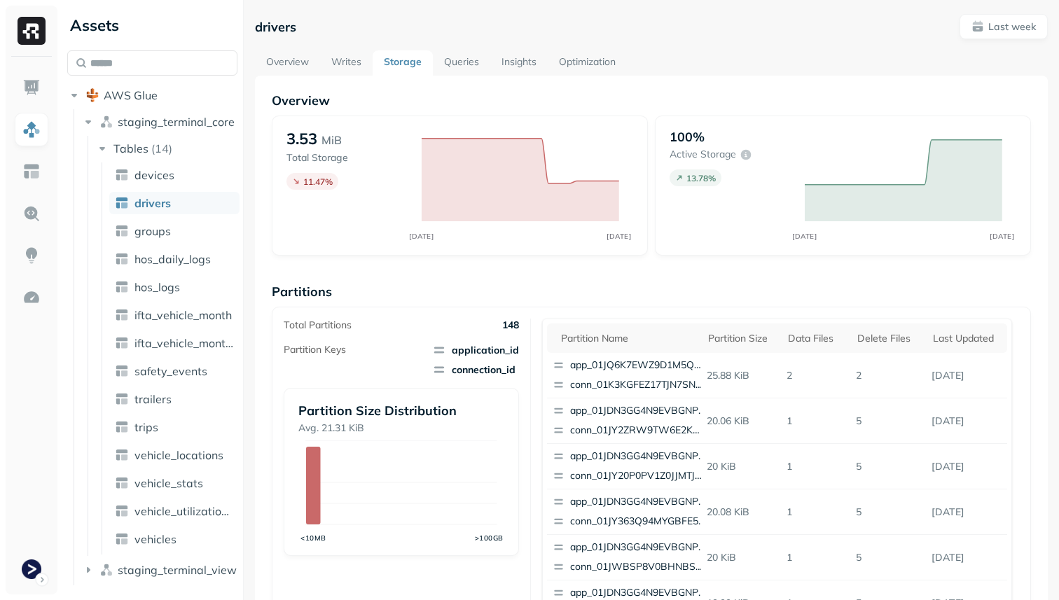
click at [465, 59] on link "Queries" at bounding box center [461, 62] width 57 height 25
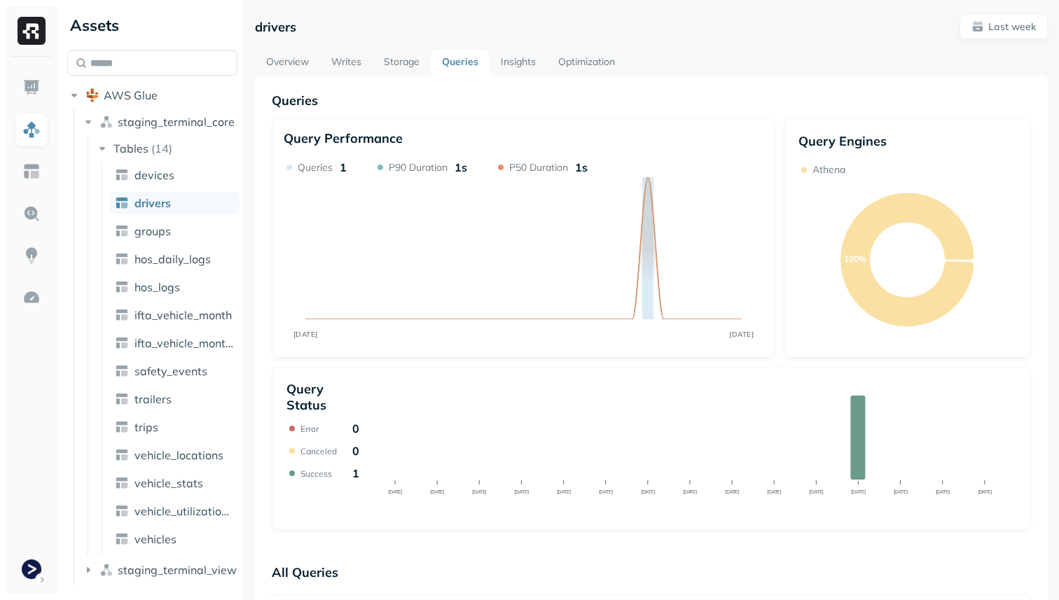
click at [413, 53] on link "Storage" at bounding box center [402, 62] width 58 height 25
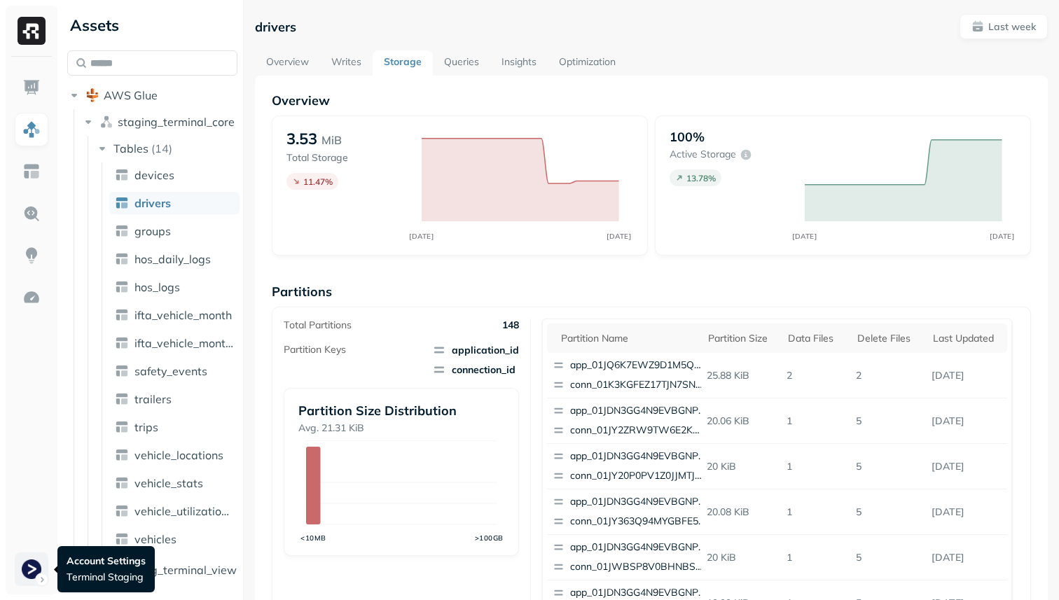
click at [25, 571] on html "Assets AWS Glue staging_terminal_core Tables ( 14 ) devices drivers groups hos_…" at bounding box center [529, 300] width 1059 height 600
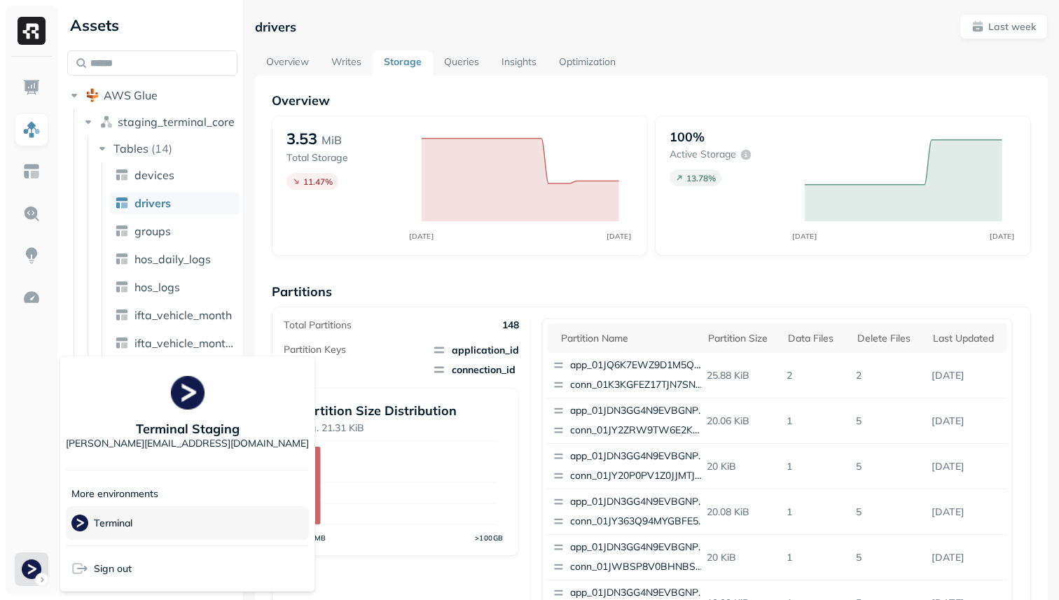
click at [132, 529] on span "Terminal" at bounding box center [101, 523] width 61 height 17
